Goal: Transaction & Acquisition: Book appointment/travel/reservation

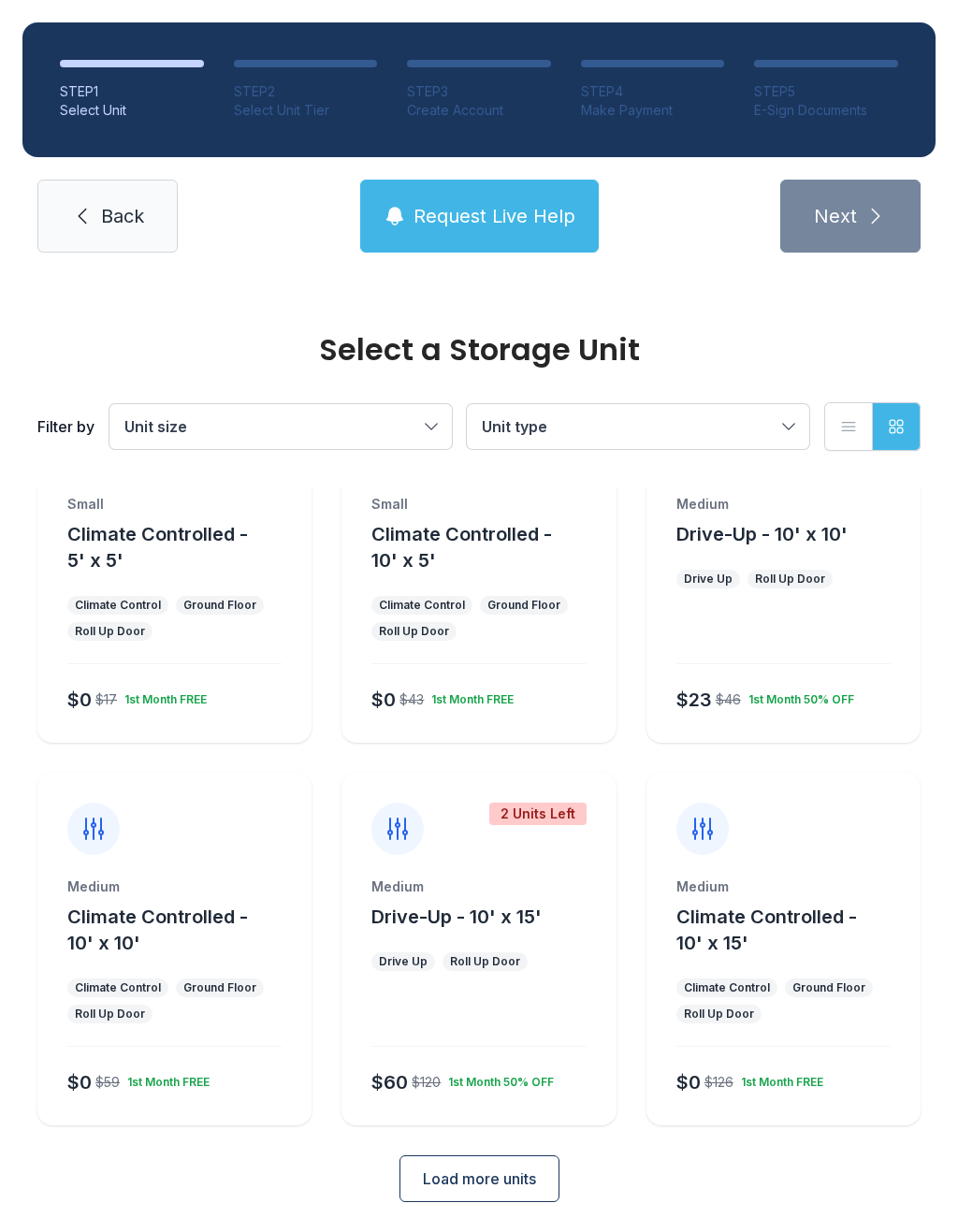
scroll to position [101, 0]
click at [418, 430] on span "Unit size" at bounding box center [271, 426] width 293 height 22
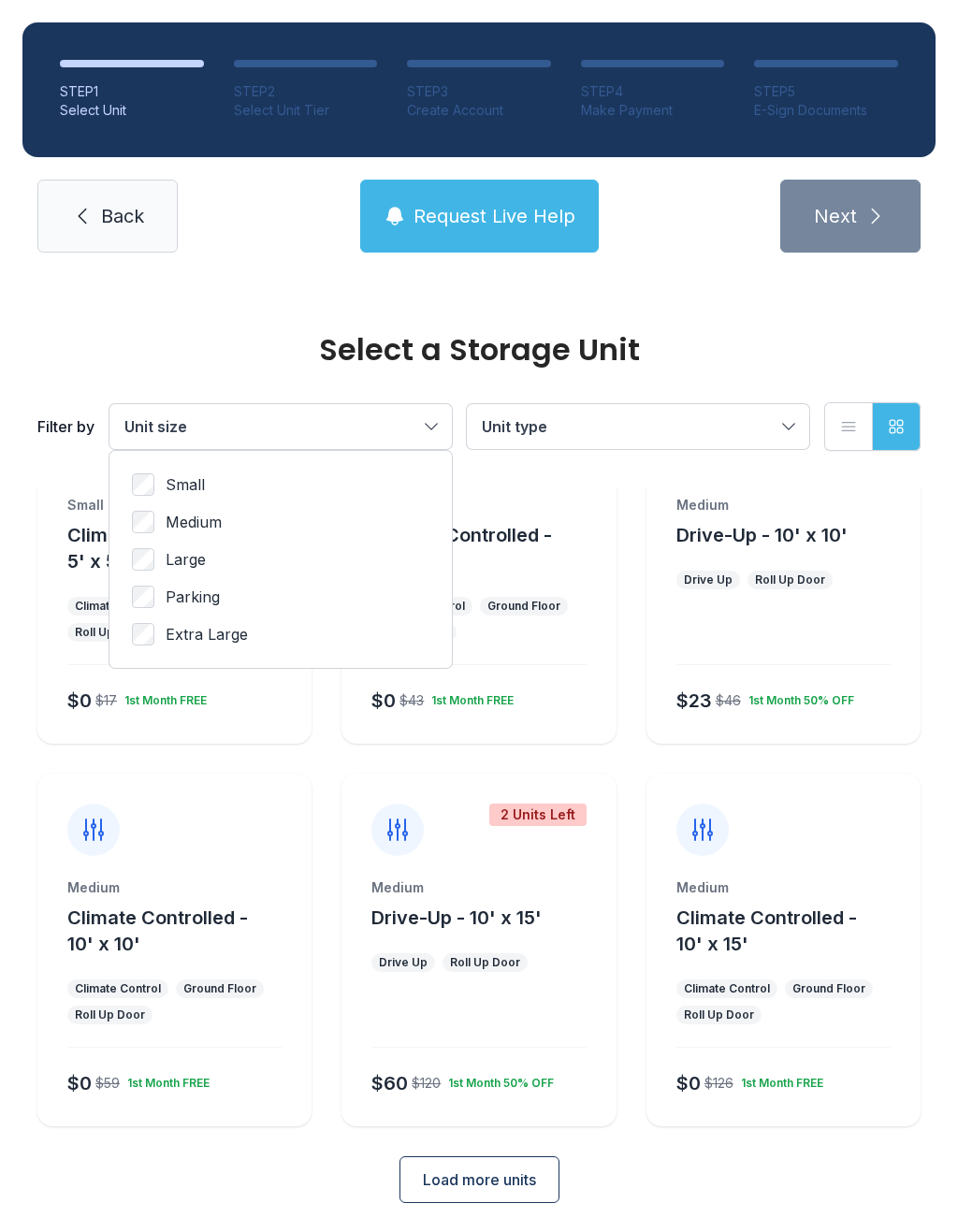
click at [423, 417] on button "Unit size" at bounding box center [280, 427] width 342 height 45
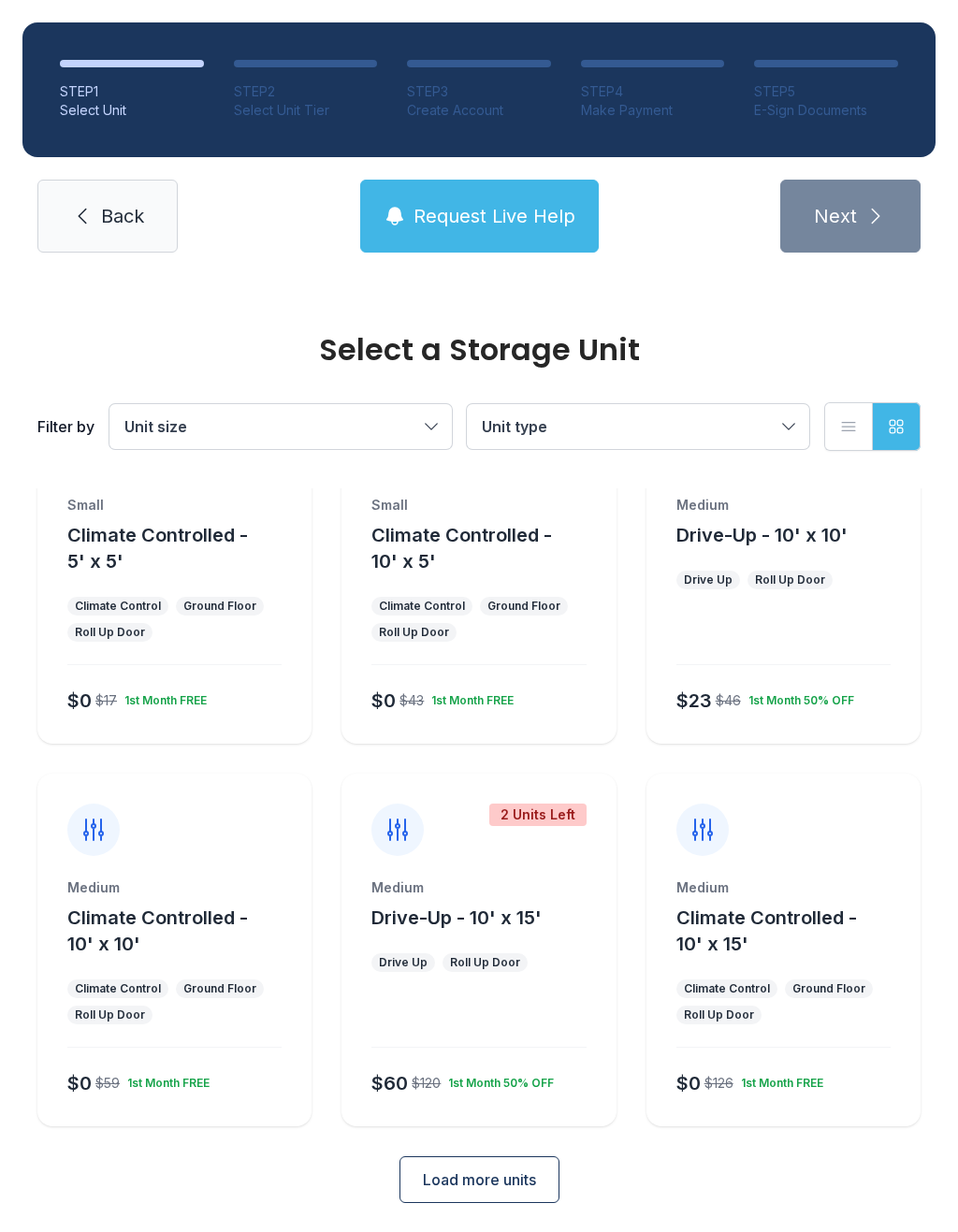
click at [776, 437] on button "Unit type" at bounding box center [638, 427] width 342 height 45
click at [504, 466] on div "Climate Controlled Drive-Up" at bounding box center [638, 502] width 342 height 105
click at [484, 480] on div "Climate Controlled Drive-Up" at bounding box center [638, 502] width 342 height 105
click at [596, 481] on span "Climate Controlled" at bounding box center [589, 484] width 130 height 22
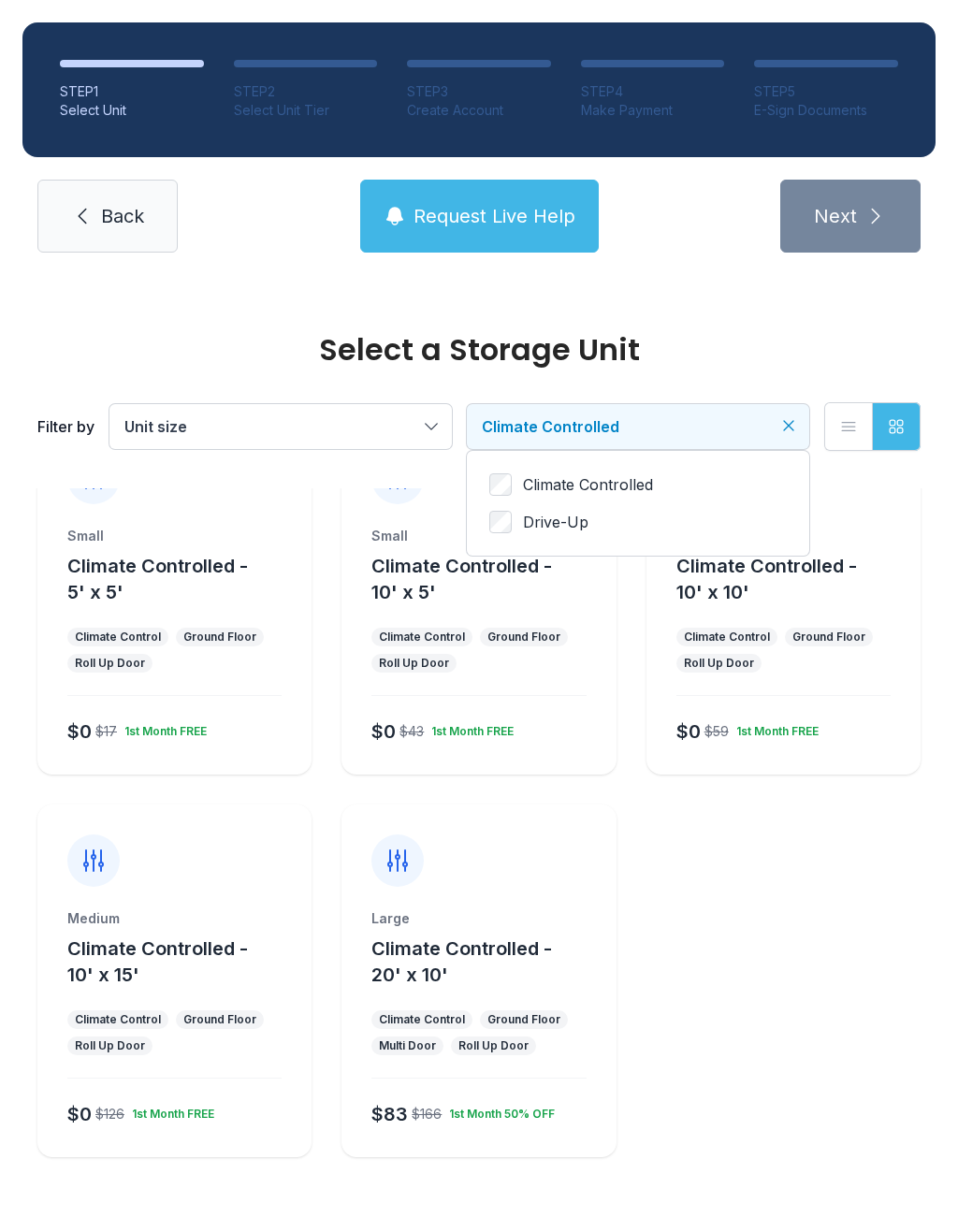
scroll to position [24, 0]
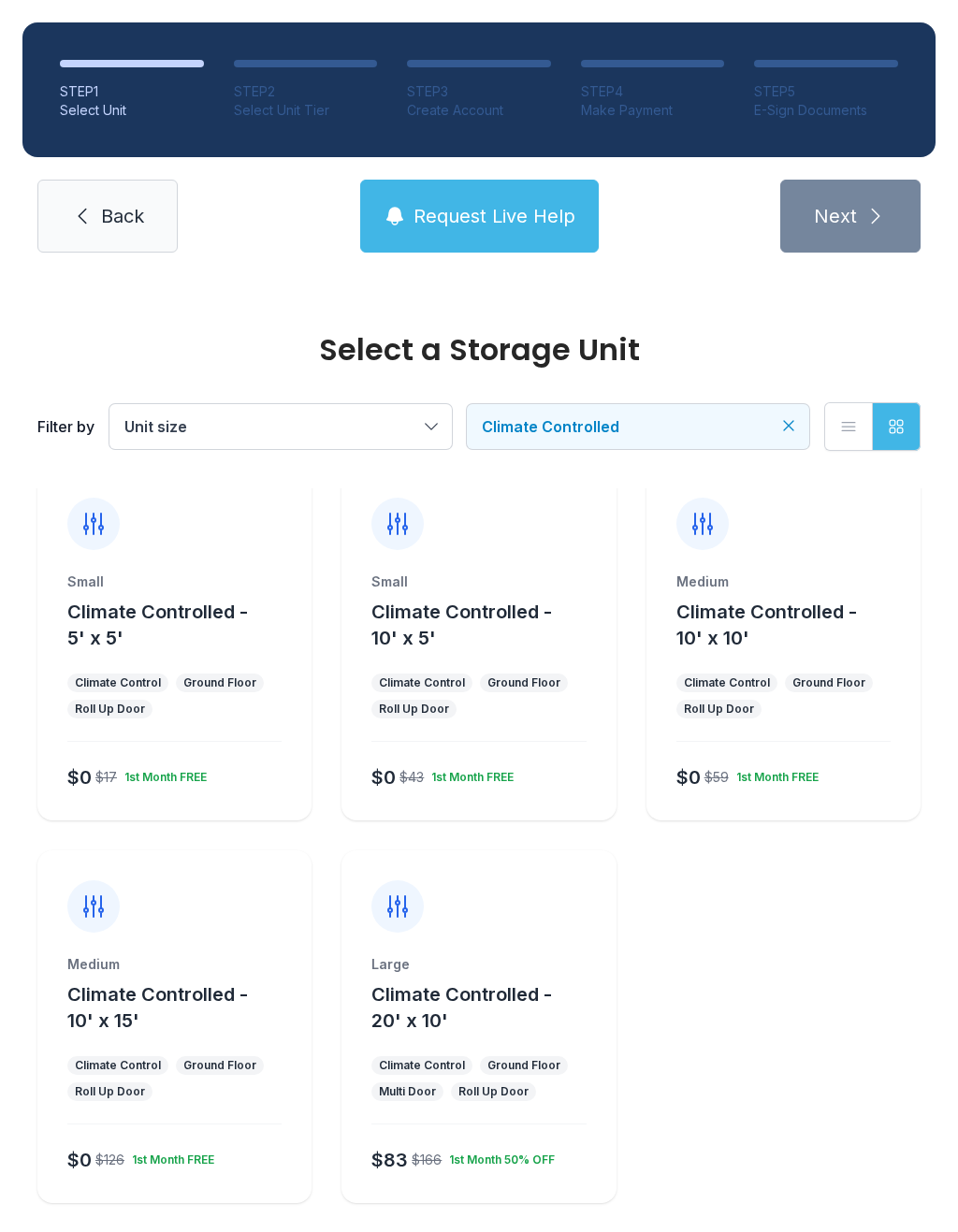
click at [499, 1010] on button "Climate Controlled - 20' x 10'" at bounding box center [489, 1008] width 237 height 53
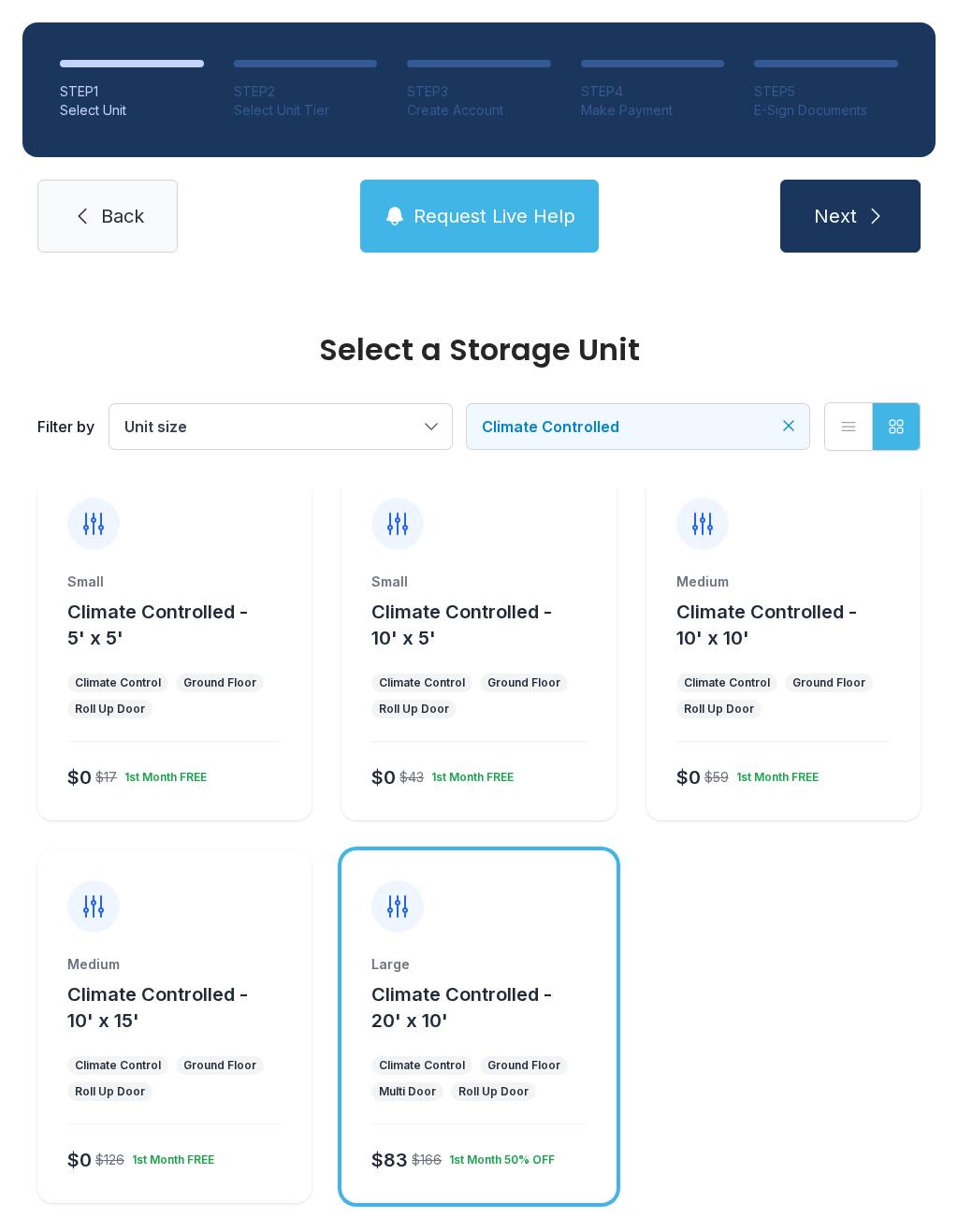
click at [861, 217] on button "Next" at bounding box center [851, 216] width 140 height 73
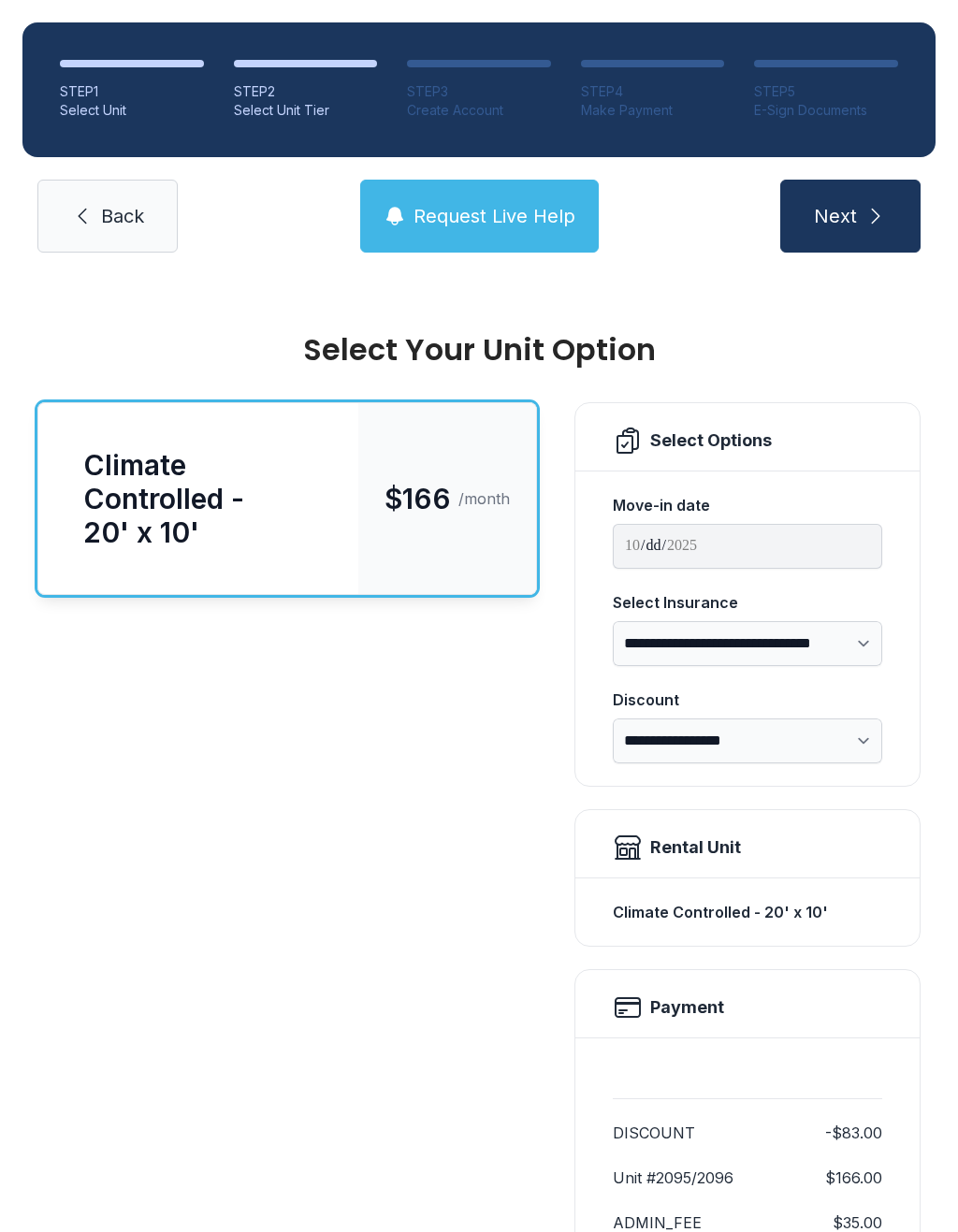
click at [502, 216] on span "Request Live Help" at bounding box center [494, 216] width 162 height 26
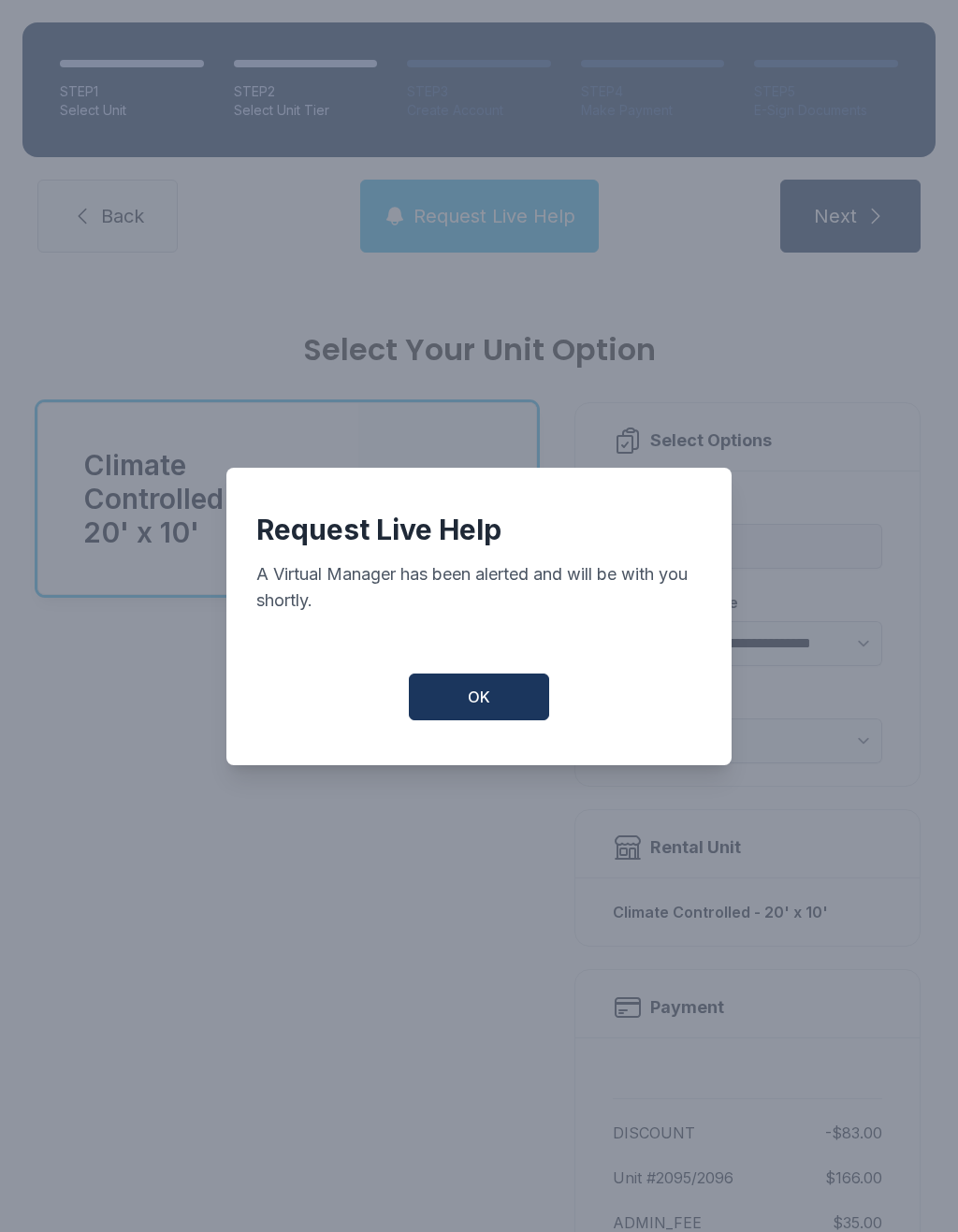
click at [463, 721] on button "OK" at bounding box center [479, 697] width 140 height 47
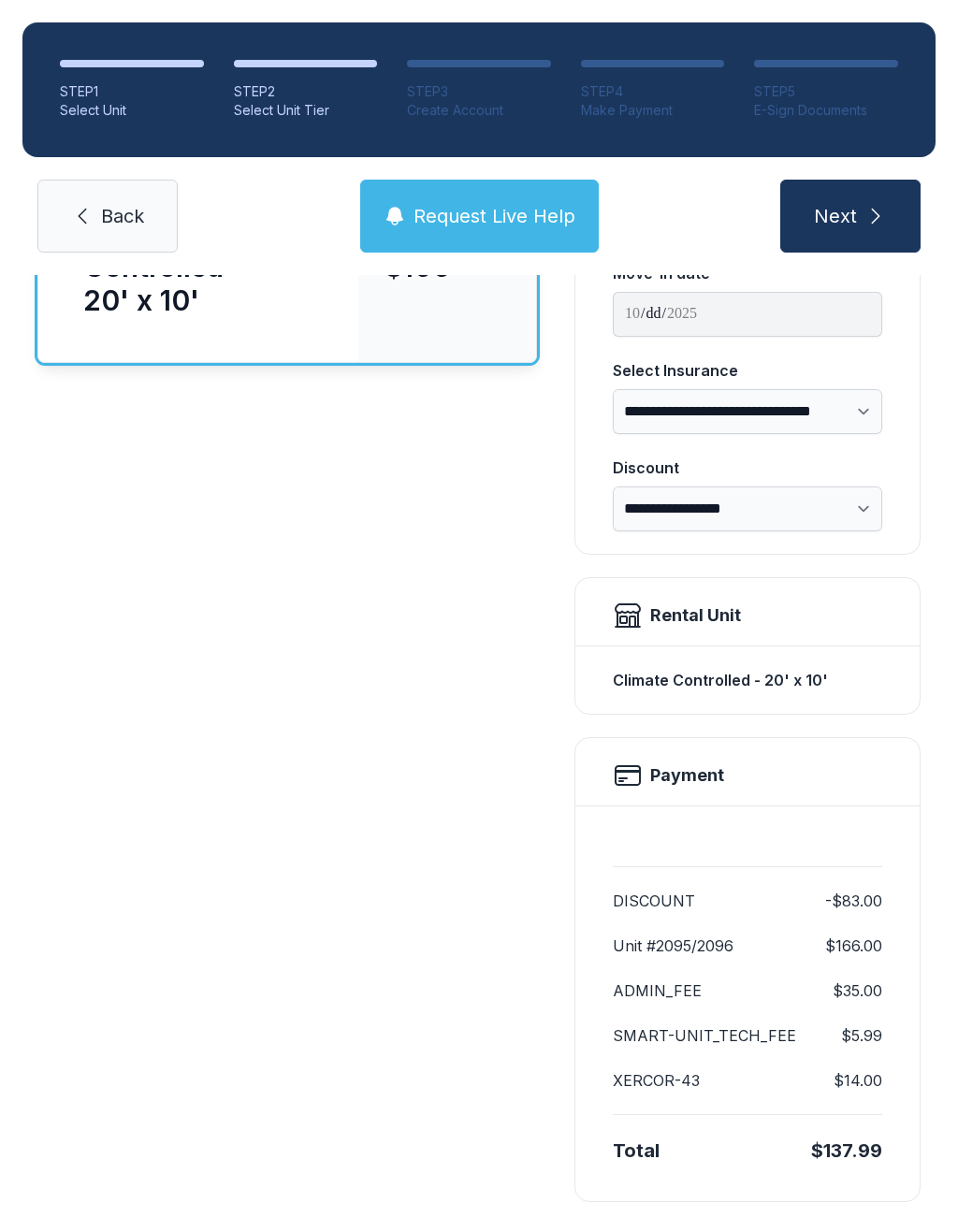
scroll to position [231, 0]
click at [459, 234] on button "Request Live Help" at bounding box center [479, 216] width 239 height 73
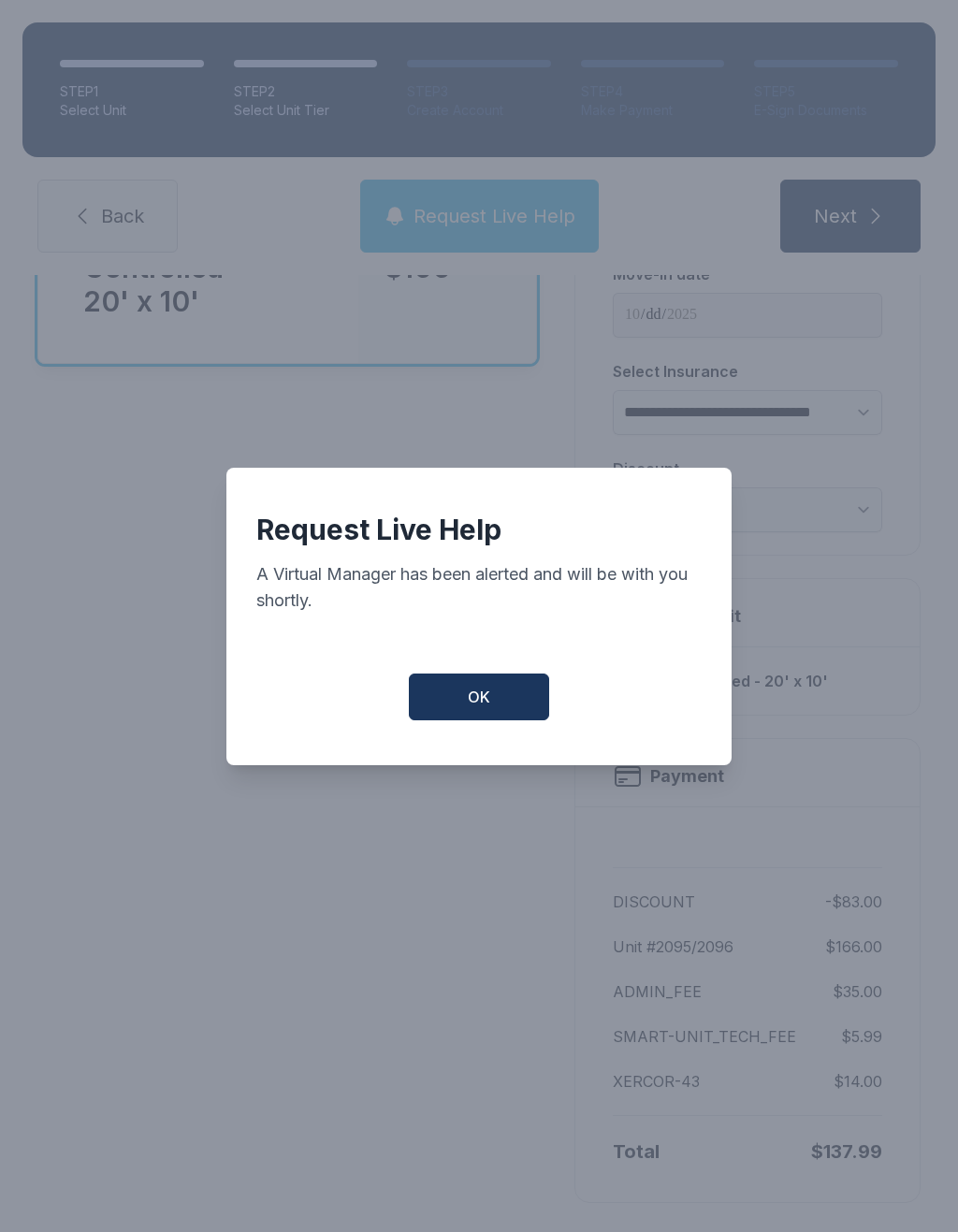
click at [478, 721] on button "OK" at bounding box center [479, 697] width 140 height 47
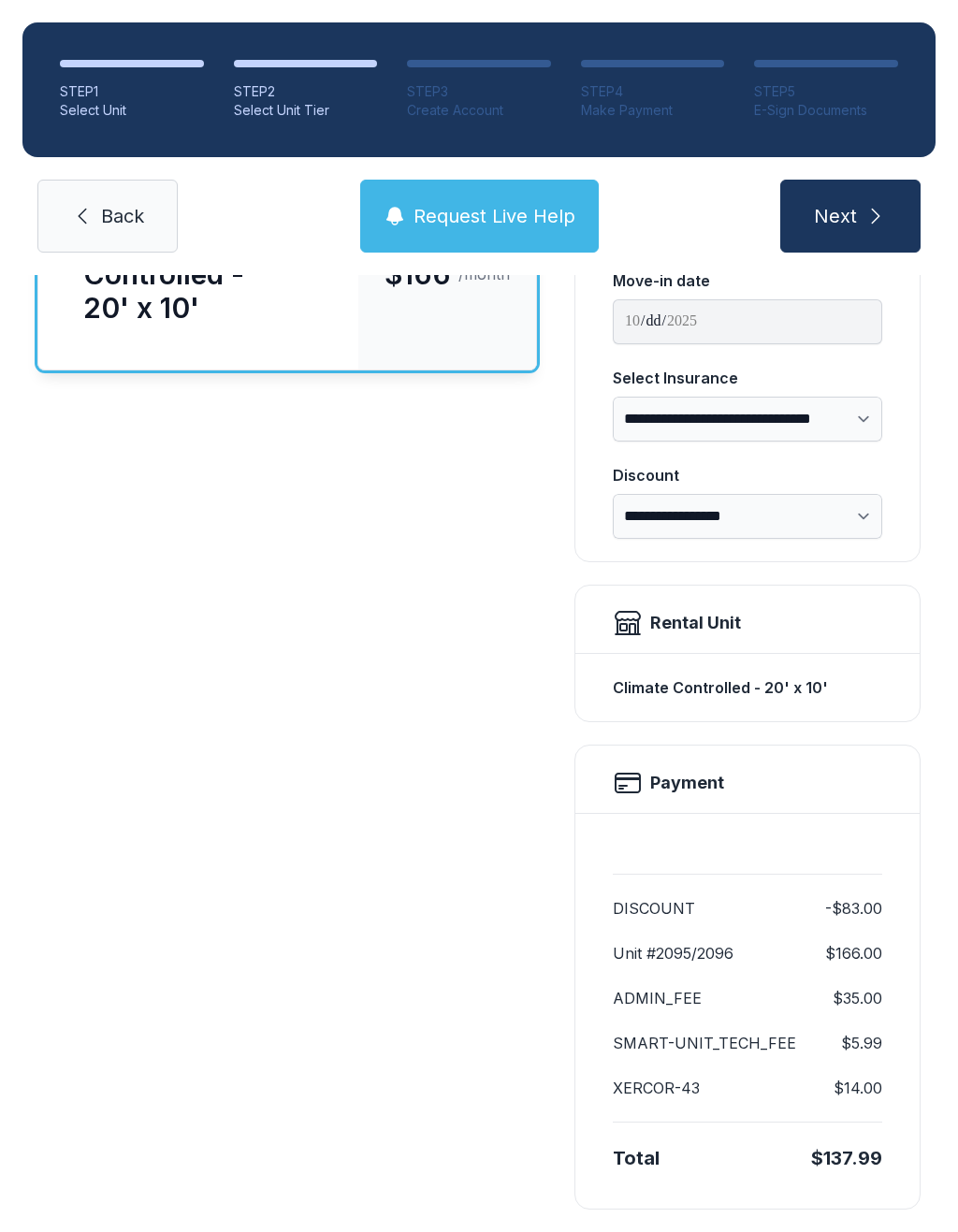
scroll to position [225, 0]
